Goal: Navigation & Orientation: Find specific page/section

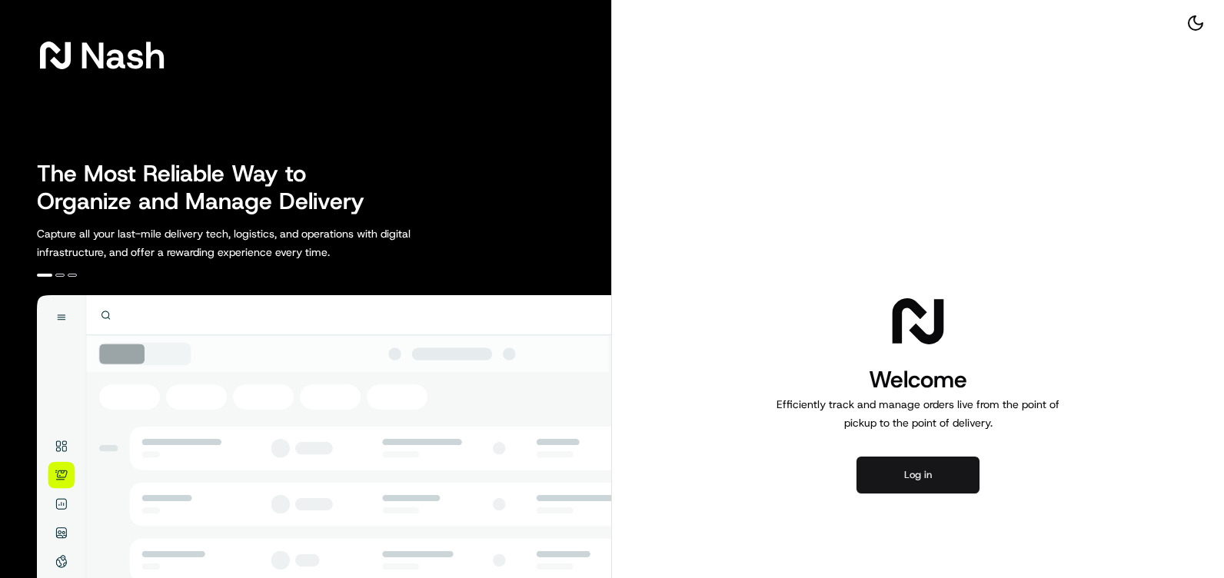
click at [938, 480] on button "Log in" at bounding box center [918, 475] width 123 height 37
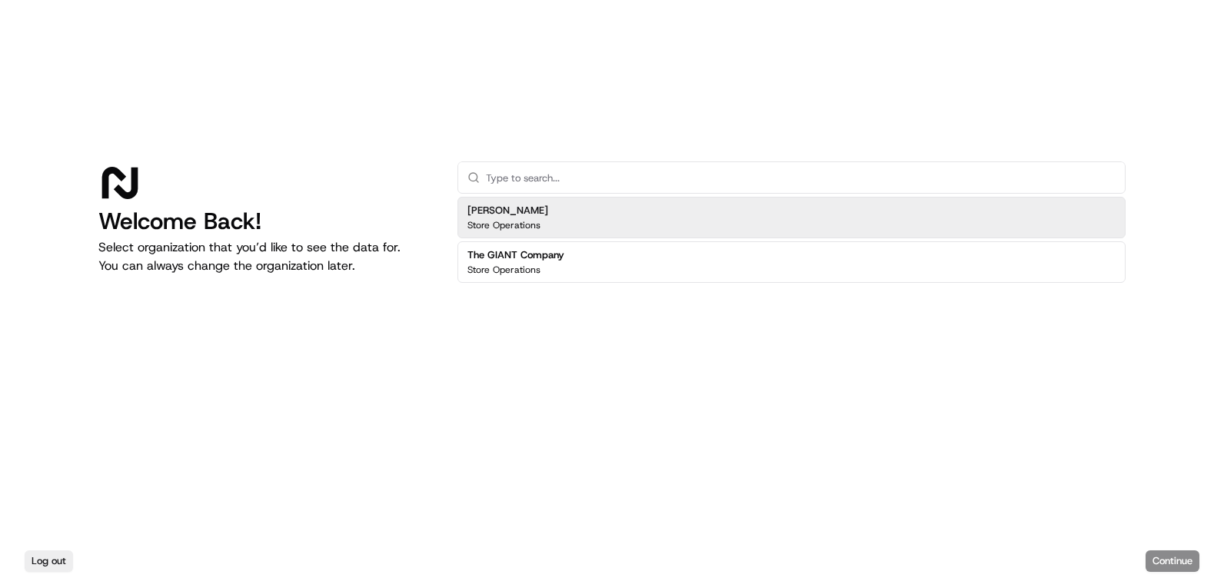
click at [488, 211] on h2 "[PERSON_NAME]" at bounding box center [508, 211] width 81 height 14
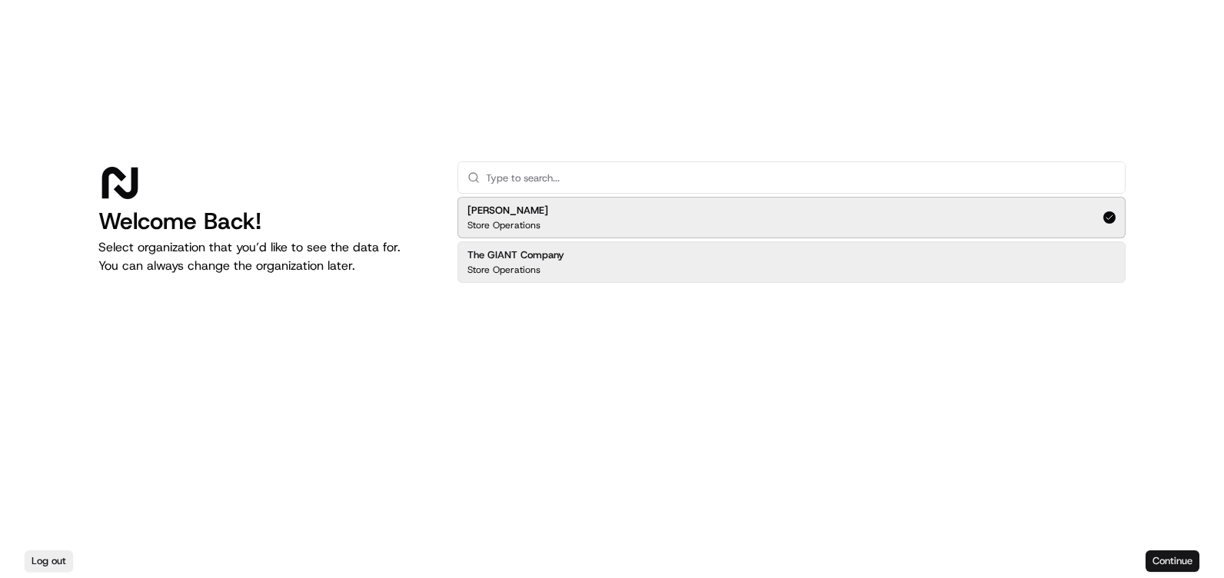
click at [1174, 565] on button "Continue" at bounding box center [1173, 562] width 54 height 22
